Goal: Task Accomplishment & Management: Complete application form

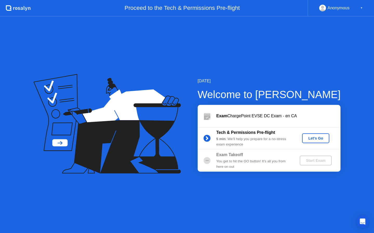
click at [316, 137] on div "Let's Go" at bounding box center [315, 138] width 23 height 4
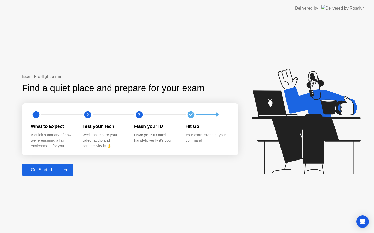
click at [50, 170] on div "Get Started" at bounding box center [42, 170] width 36 height 5
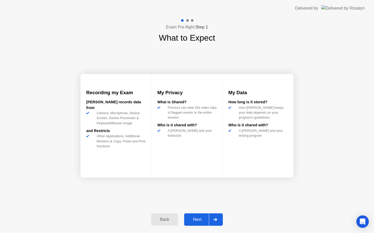
click at [196, 219] on div "Next" at bounding box center [196, 220] width 23 height 5
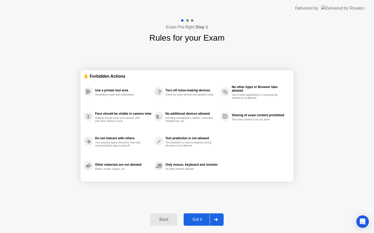
click at [217, 221] on icon at bounding box center [216, 219] width 4 height 3
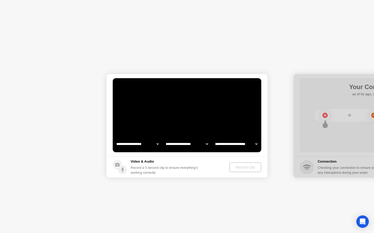
select select "**********"
select select "*******"
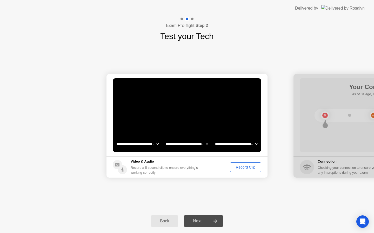
click at [243, 166] on div "Record Clip" at bounding box center [245, 167] width 28 height 4
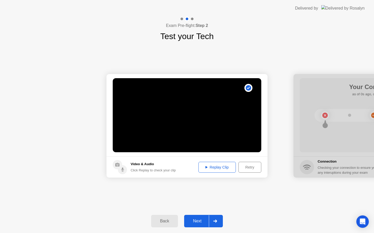
click at [214, 172] on button "Replay Clip" at bounding box center [216, 167] width 37 height 11
click at [215, 168] on div "Replay Clip" at bounding box center [217, 167] width 34 height 4
click at [216, 223] on icon at bounding box center [215, 221] width 4 height 3
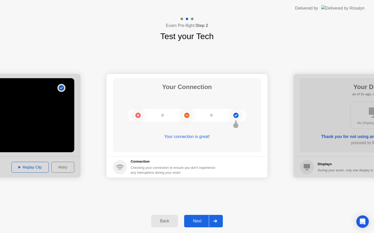
click at [216, 225] on div at bounding box center [215, 222] width 12 height 12
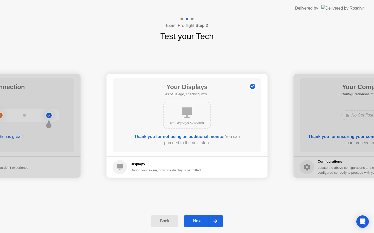
click at [216, 225] on div at bounding box center [215, 222] width 12 height 12
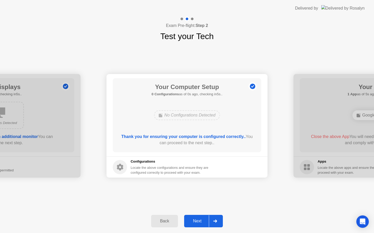
click at [216, 225] on div at bounding box center [215, 222] width 12 height 12
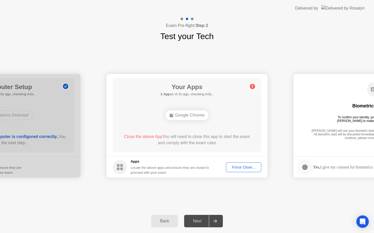
click at [187, 114] on div "Google Chrome" at bounding box center [186, 116] width 43 height 10
click at [239, 166] on div "Force Close..." at bounding box center [243, 167] width 32 height 4
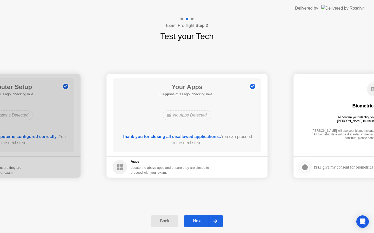
click at [218, 220] on div at bounding box center [215, 222] width 12 height 12
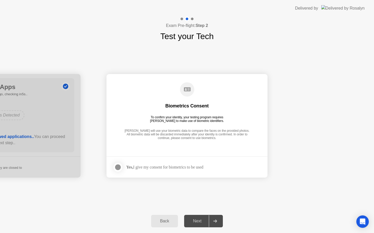
click at [119, 167] on div at bounding box center [118, 167] width 6 height 6
click at [217, 222] on icon at bounding box center [215, 221] width 4 height 3
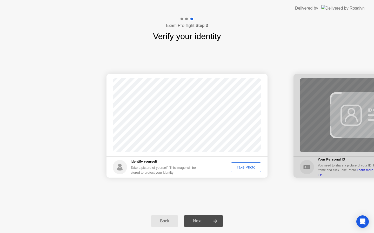
click at [245, 168] on div "Take Photo" at bounding box center [245, 167] width 27 height 4
click at [216, 226] on div at bounding box center [215, 222] width 12 height 12
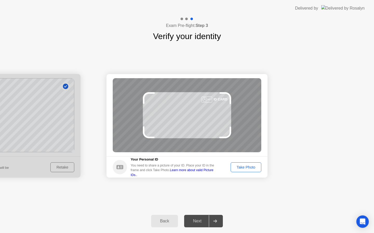
click at [245, 169] on div "Take Photo" at bounding box center [245, 167] width 27 height 4
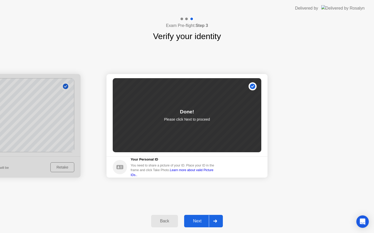
click at [198, 223] on div "Next" at bounding box center [196, 221] width 23 height 5
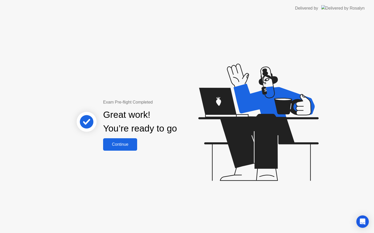
click at [126, 144] on div "Continue" at bounding box center [120, 144] width 31 height 5
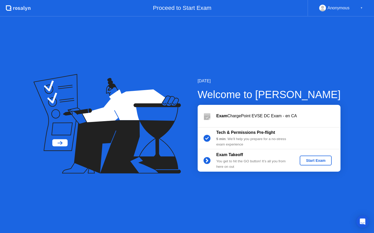
click at [311, 161] on div "Start Exam" at bounding box center [315, 161] width 28 height 4
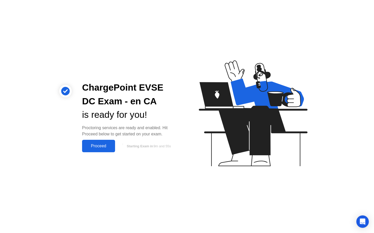
click at [102, 147] on div "Proceed" at bounding box center [99, 146] width 30 height 5
